Goal: Navigation & Orientation: Understand site structure

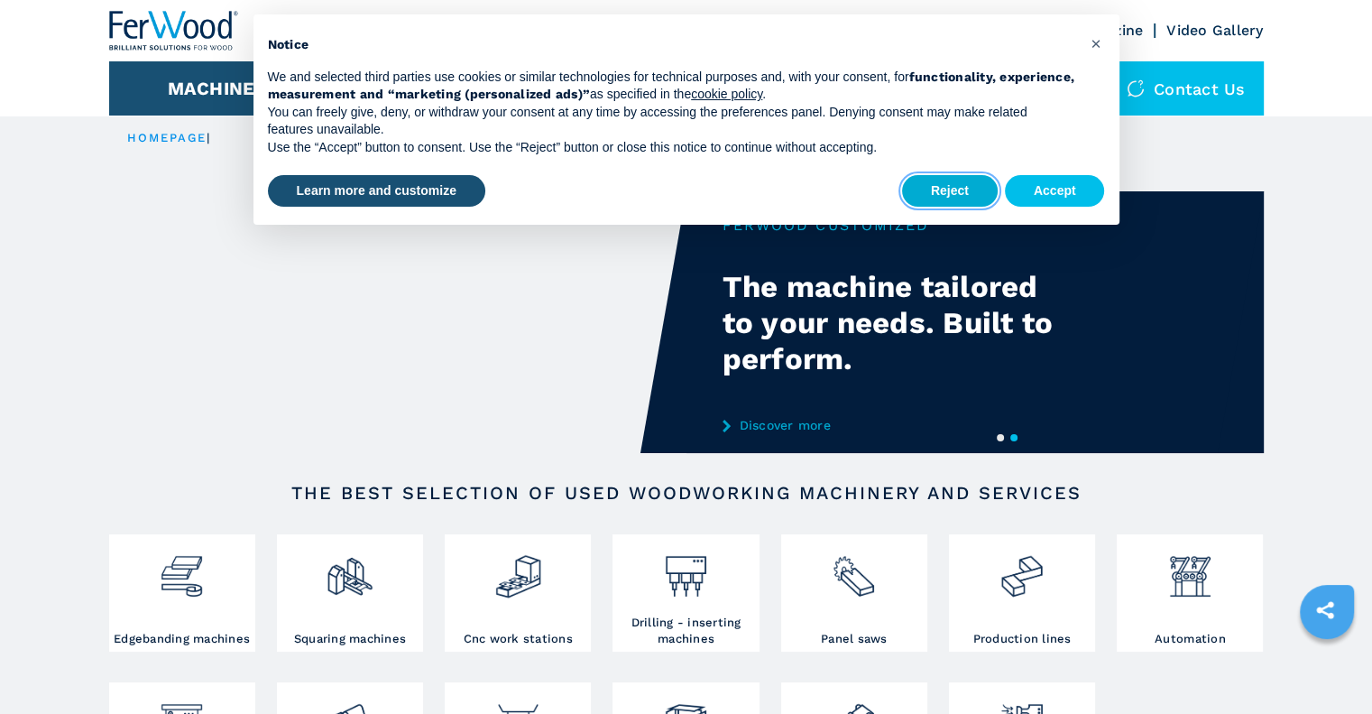
click at [955, 186] on button "Reject" at bounding box center [950, 191] width 96 height 32
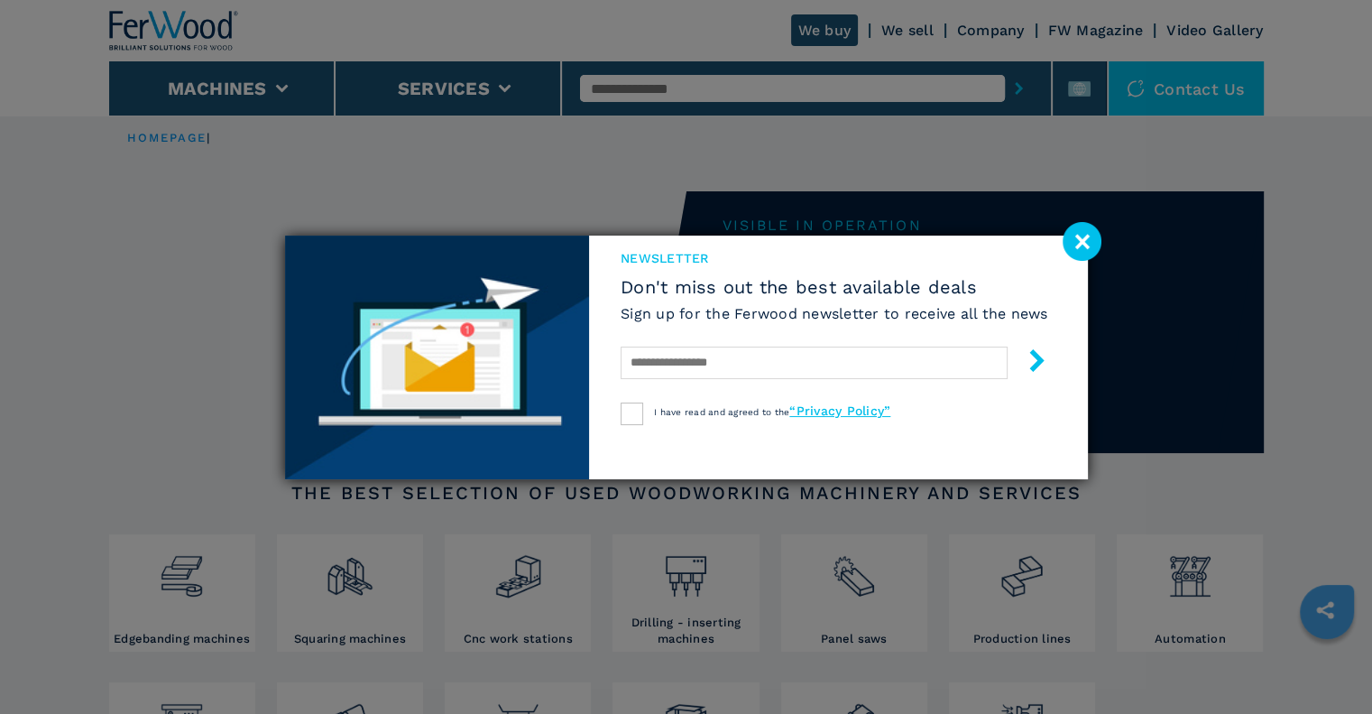
click at [1082, 244] on image at bounding box center [1082, 241] width 39 height 39
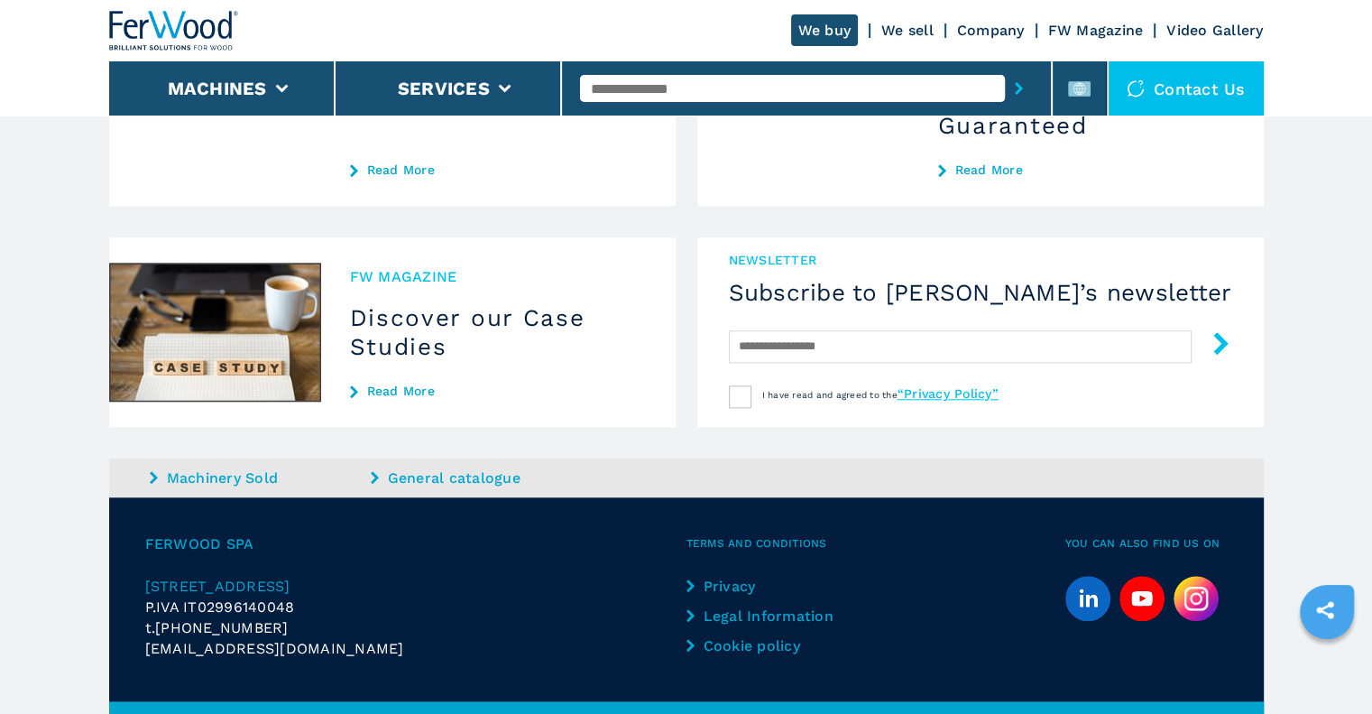
scroll to position [1785, 0]
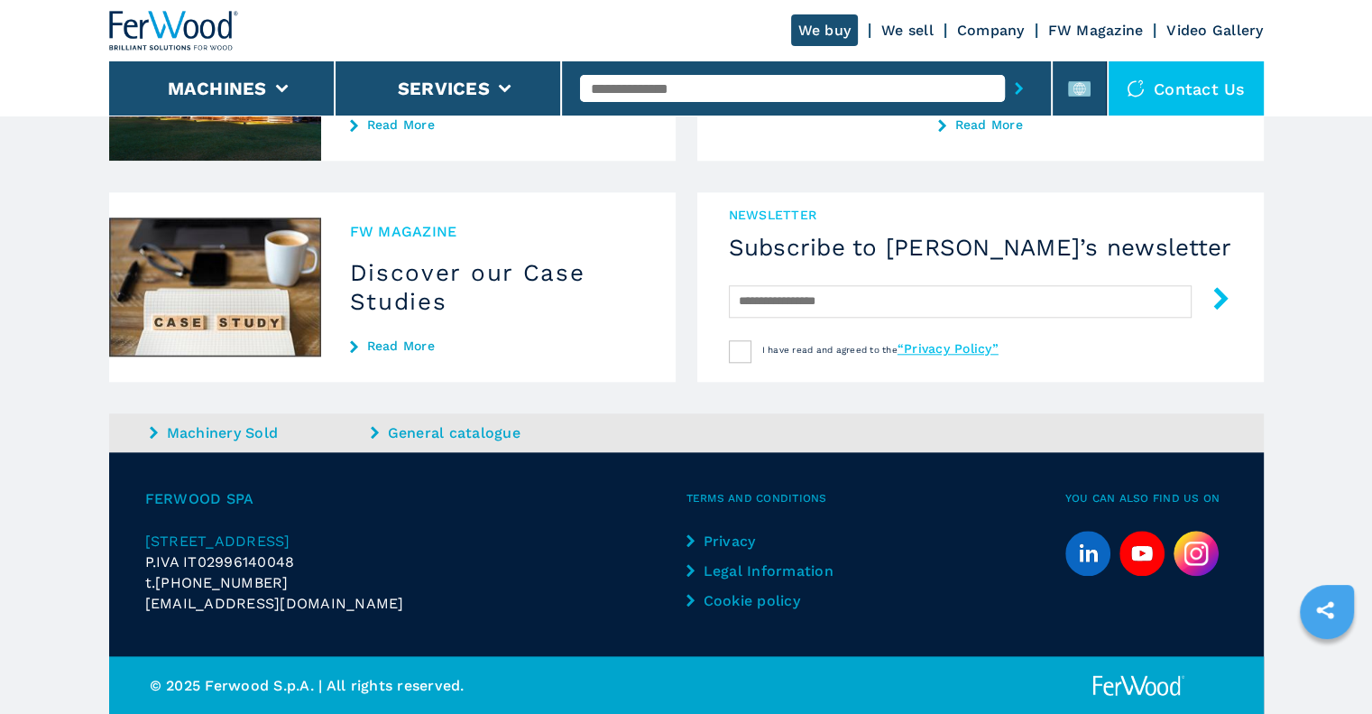
click at [179, 542] on span "[STREET_ADDRESS]" at bounding box center [217, 540] width 145 height 17
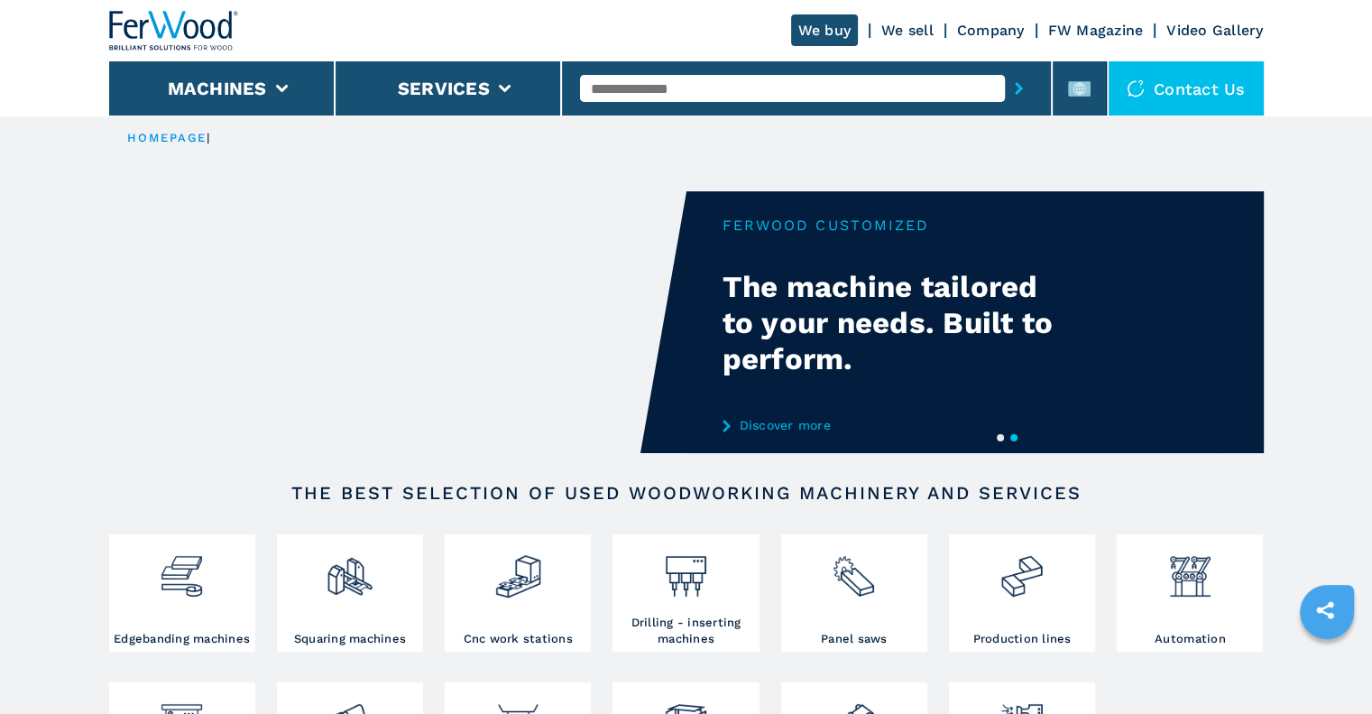
scroll to position [122, 0]
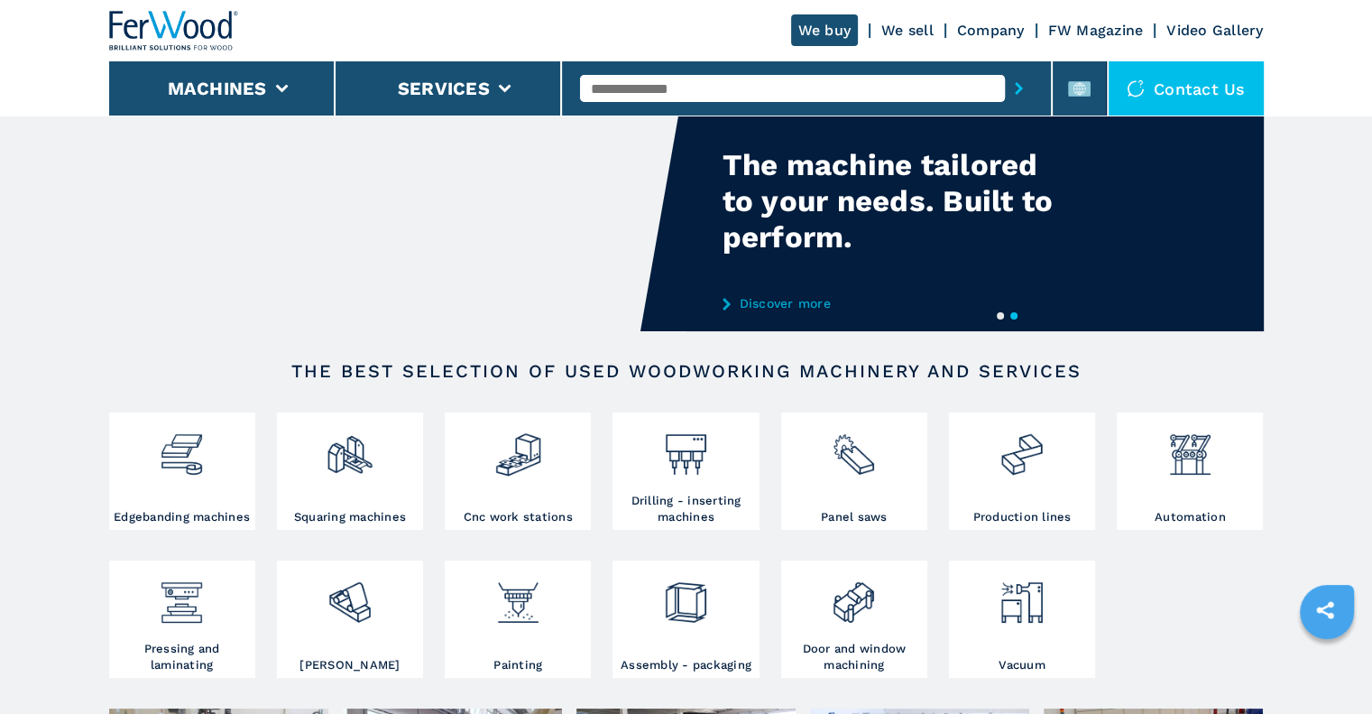
click at [988, 27] on link "Company" at bounding box center [991, 30] width 68 height 17
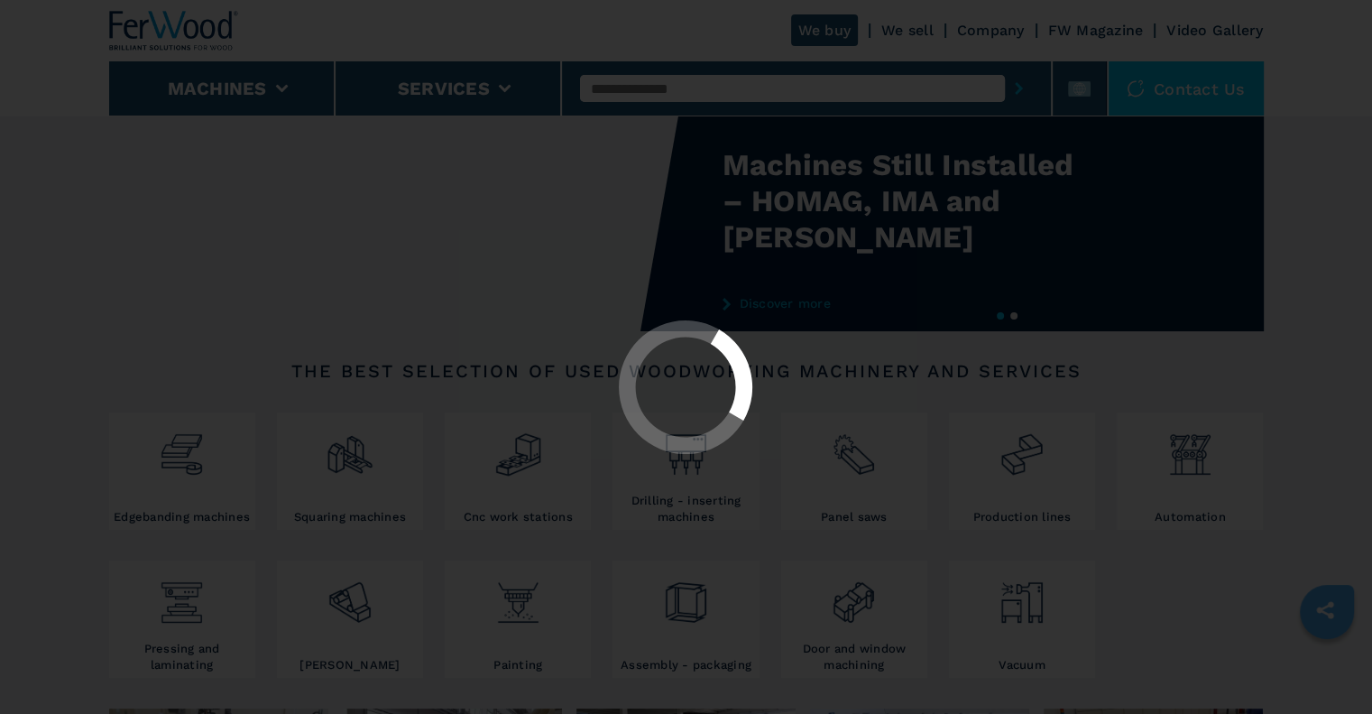
scroll to position [0, 0]
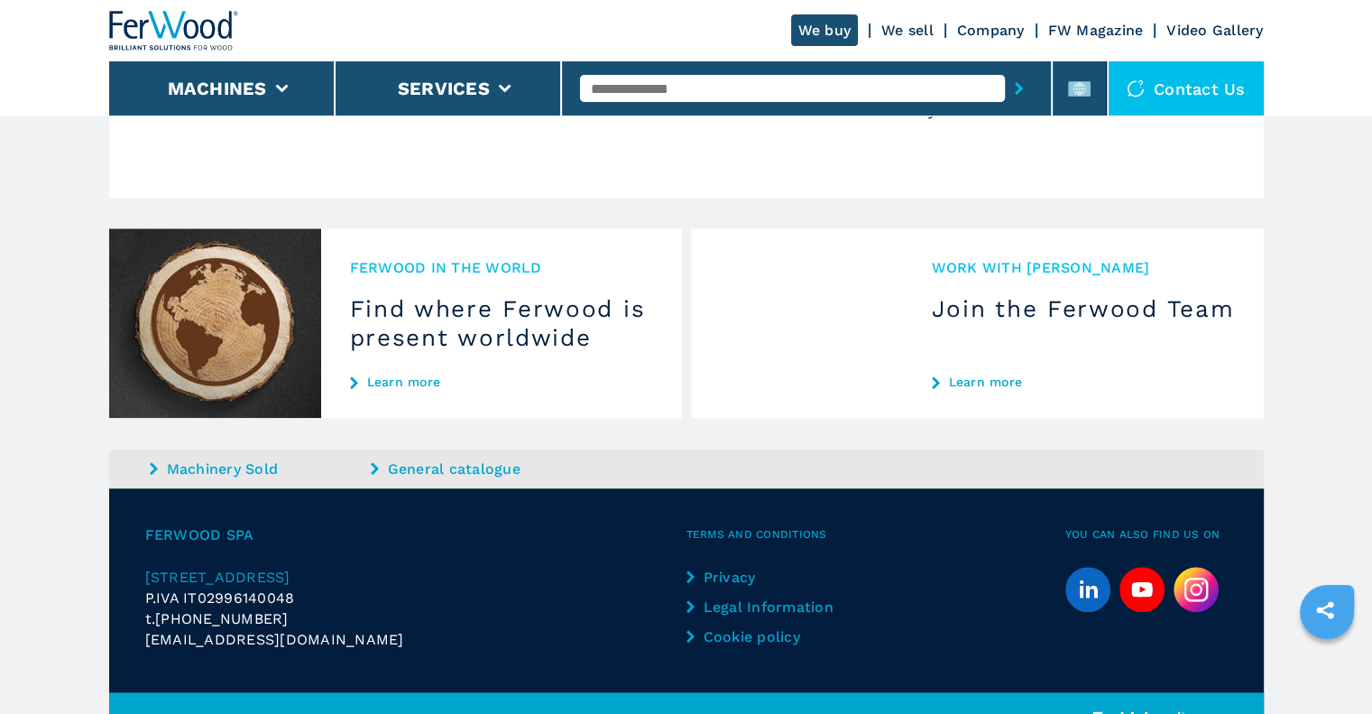
scroll to position [1757, 0]
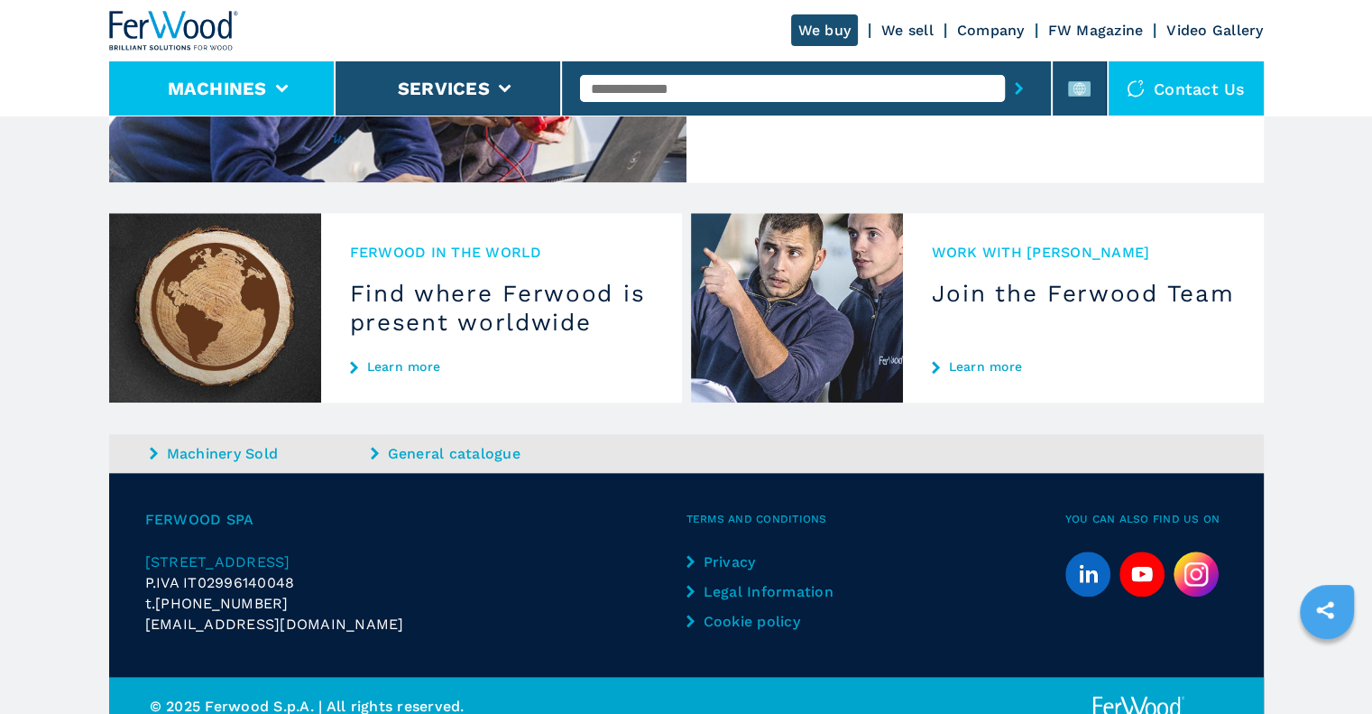
click at [311, 79] on li "Machines" at bounding box center [222, 88] width 226 height 54
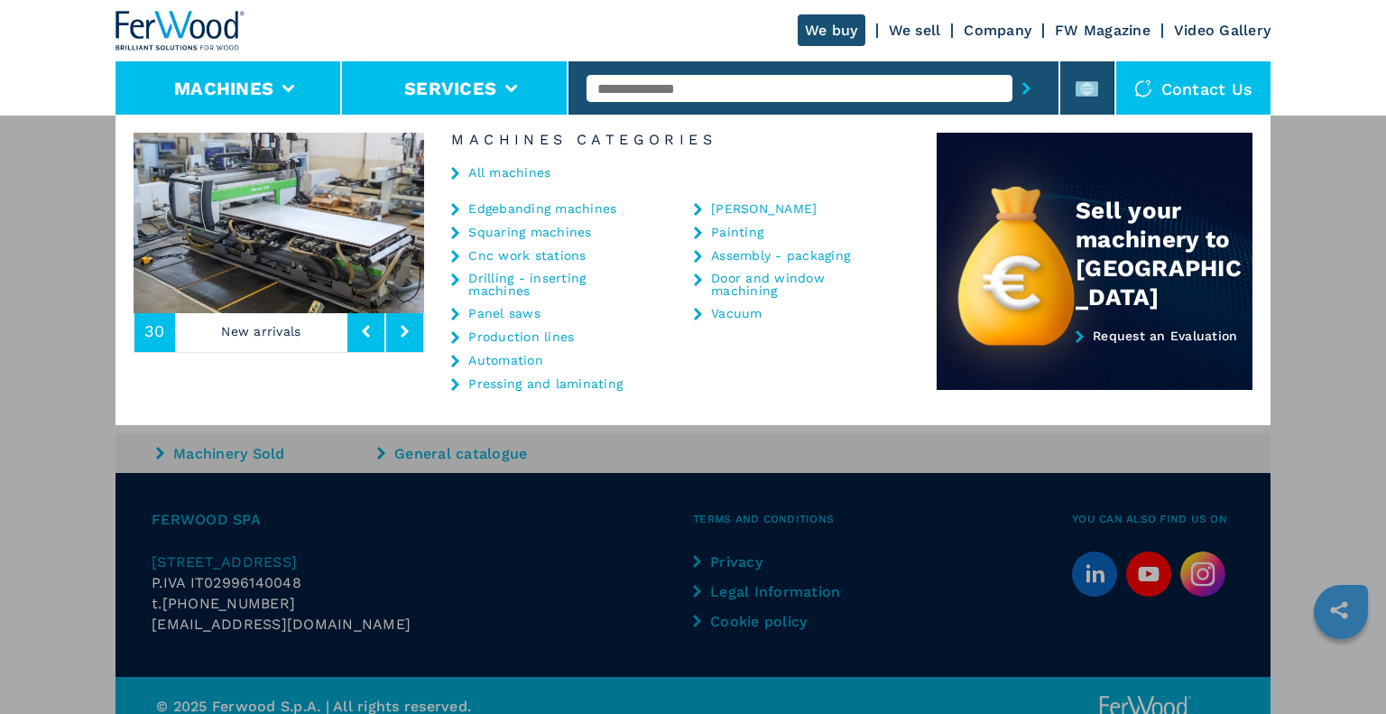
click at [455, 101] on li "Services" at bounding box center [455, 88] width 226 height 54
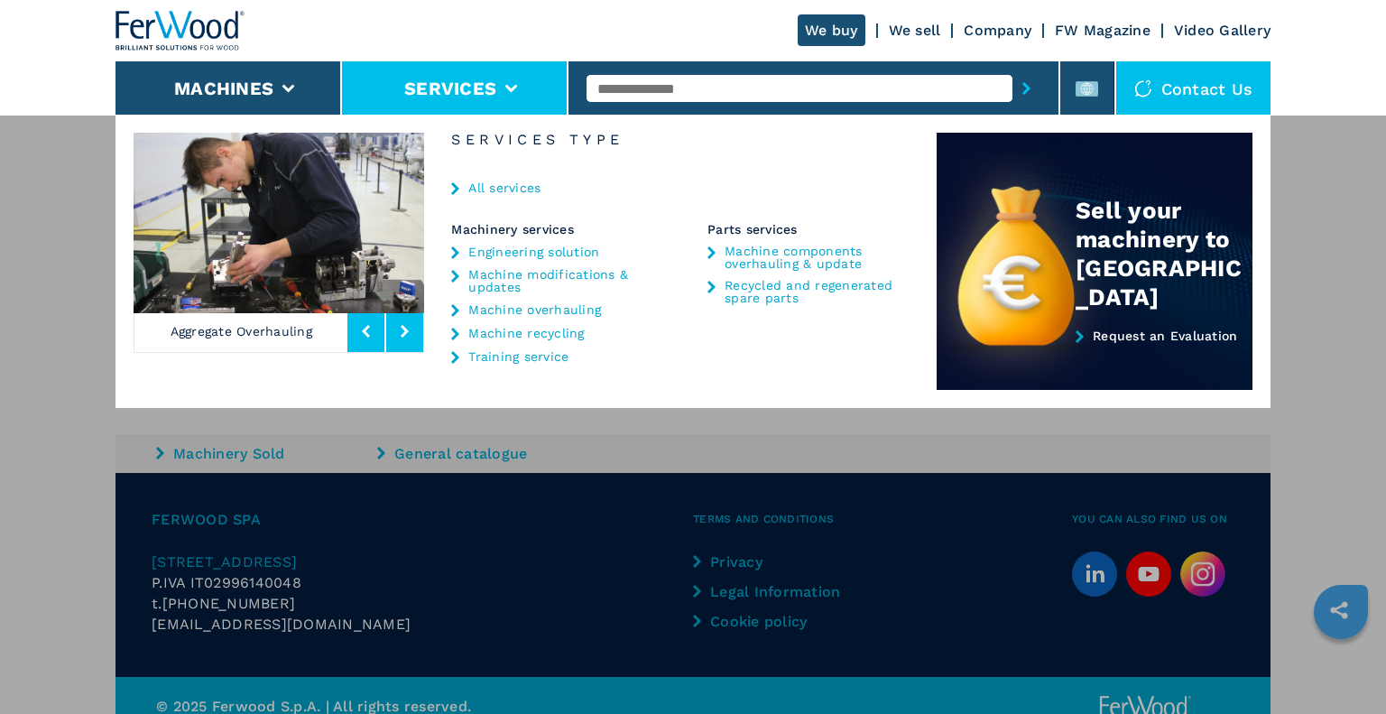
click at [1337, 185] on div "**********" at bounding box center [693, 472] width 1386 height 714
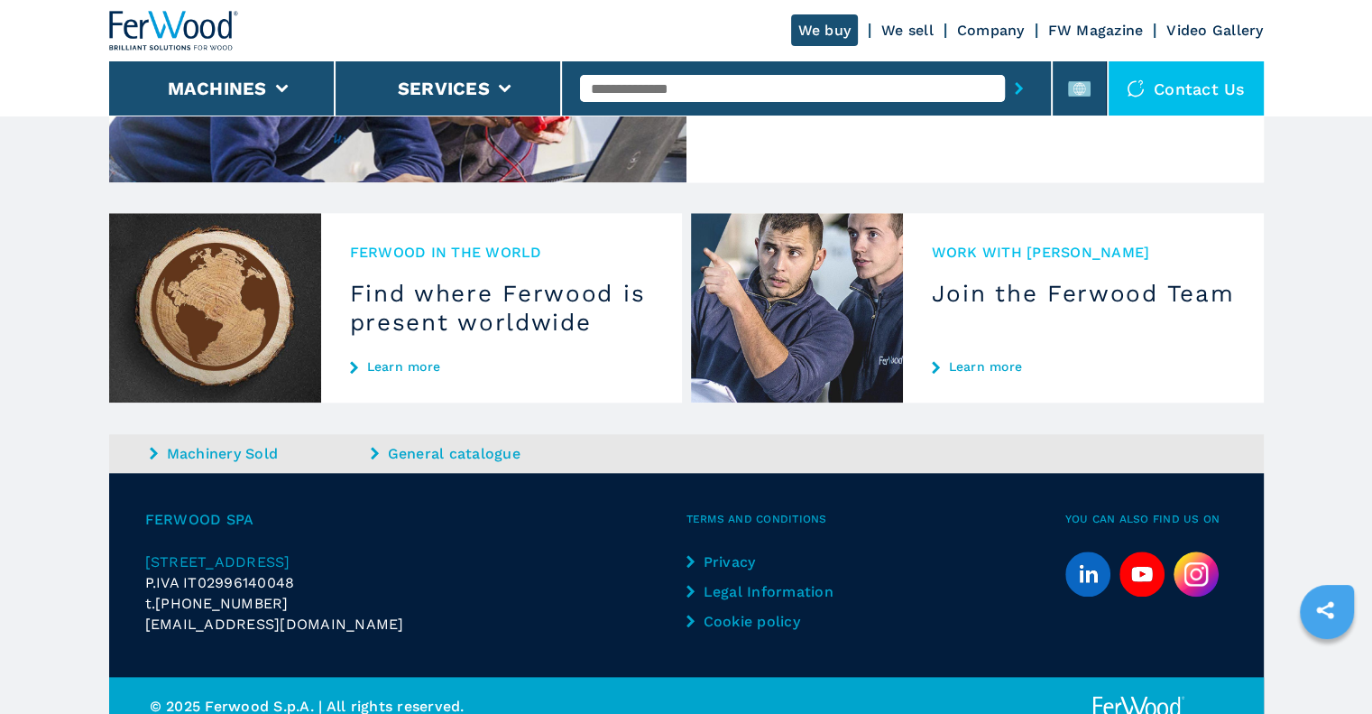
click at [1096, 552] on circle "linkedin" at bounding box center [1087, 573] width 43 height 43
